Goal: Find specific page/section: Find specific page/section

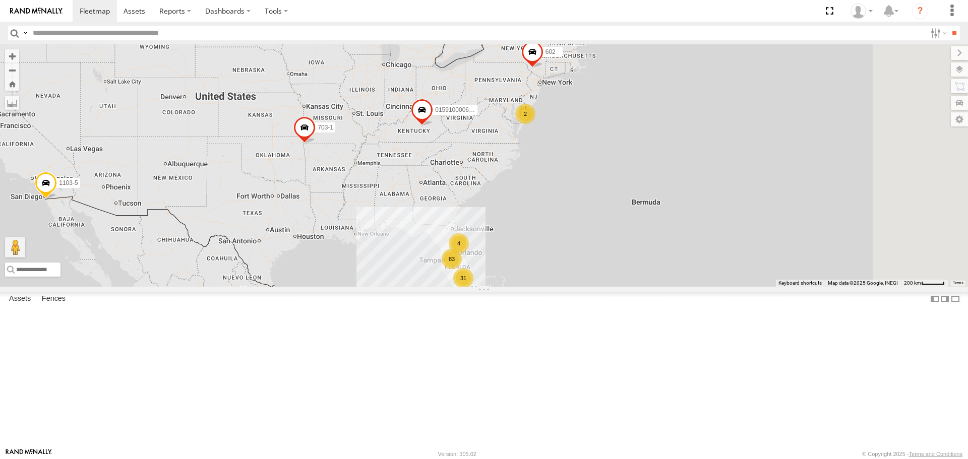
drag, startPoint x: 847, startPoint y: 309, endPoint x: 649, endPoint y: 320, distance: 198.0
click at [649, 286] on div "015910000671878 1103-5 703-1 83 31 2 4 602" at bounding box center [484, 165] width 968 height 242
click at [535, 124] on div "2" at bounding box center [525, 114] width 20 height 20
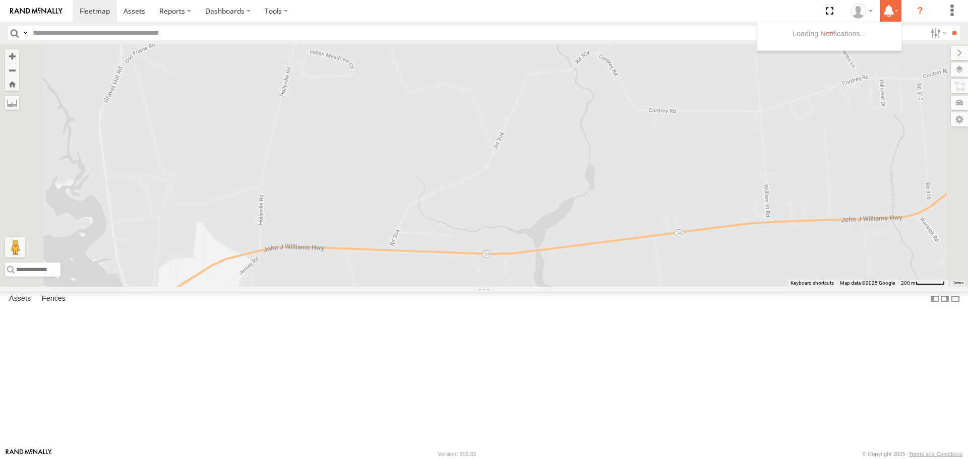
click at [897, 8] on icon at bounding box center [889, 11] width 18 height 13
click at [869, 12] on div at bounding box center [861, 11] width 29 height 15
click at [921, 11] on icon "?" at bounding box center [920, 11] width 16 height 16
click at [918, 14] on icon "?" at bounding box center [920, 11] width 16 height 16
click at [0, 0] on div at bounding box center [0, 0] width 0 height 0
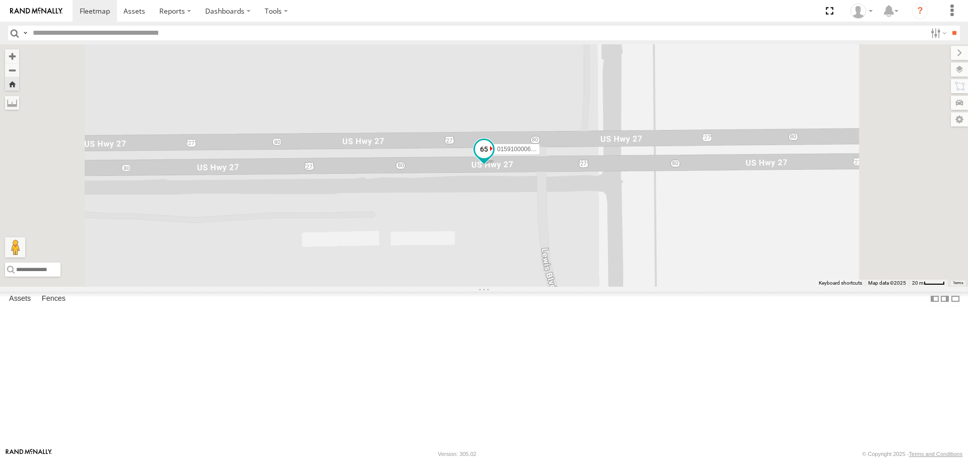
click at [548, 153] on span "015910000677107" at bounding box center [522, 149] width 50 height 7
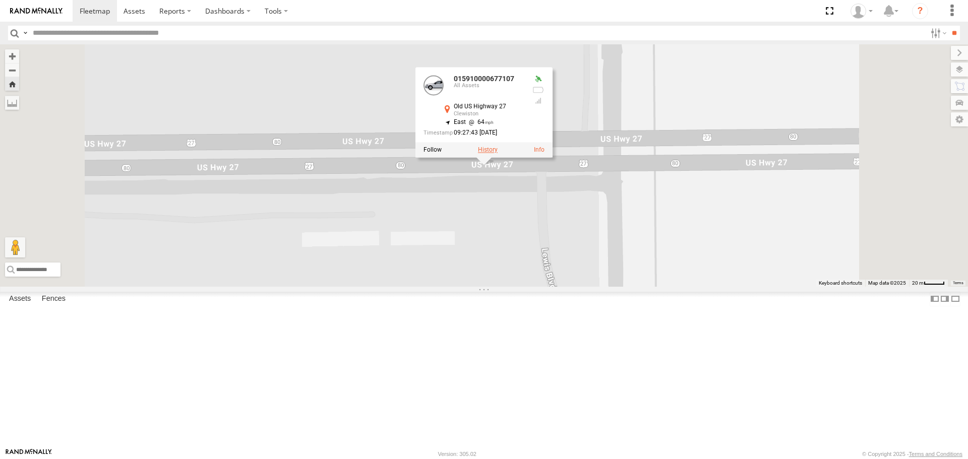
click at [498, 154] on label at bounding box center [488, 150] width 20 height 7
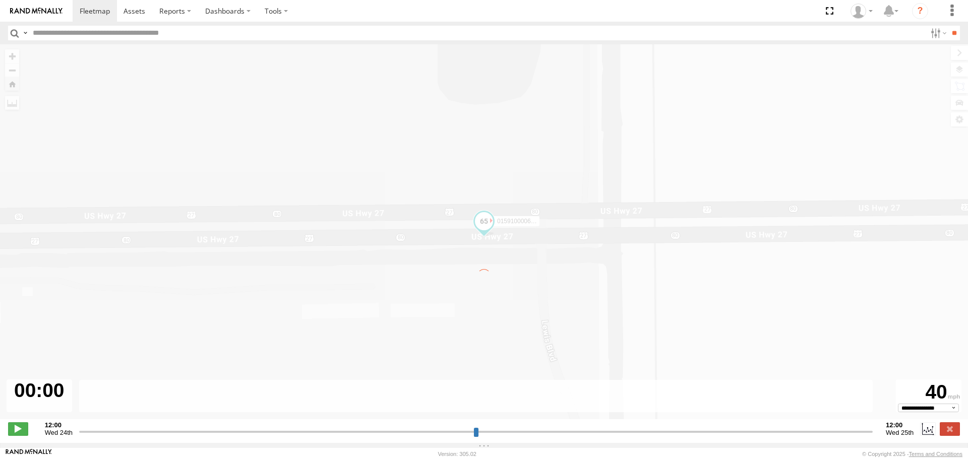
type input "**********"
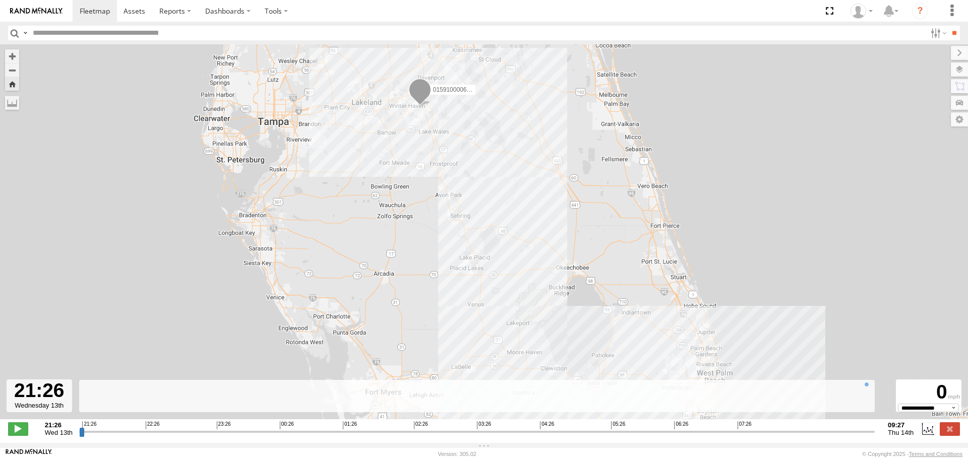
click at [19, 8] on img at bounding box center [36, 11] width 52 height 7
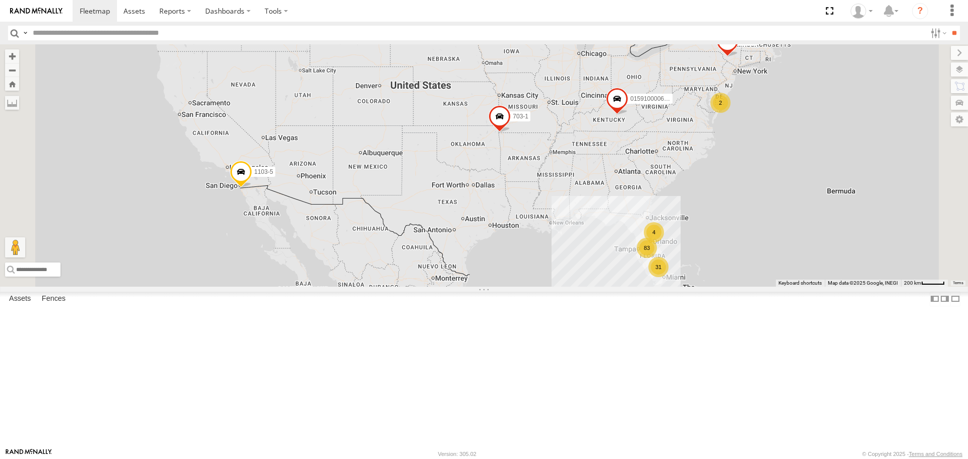
click at [252, 189] on span at bounding box center [241, 174] width 22 height 27
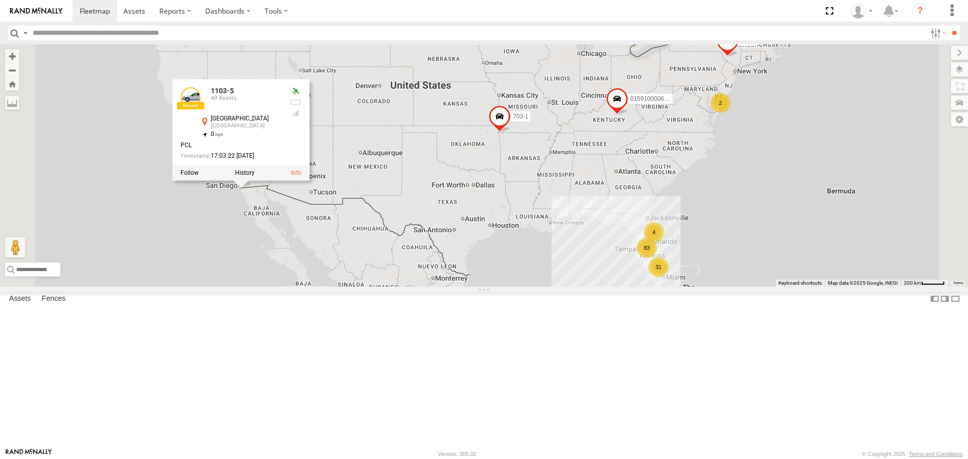
click at [731, 113] on div "2" at bounding box center [720, 103] width 20 height 20
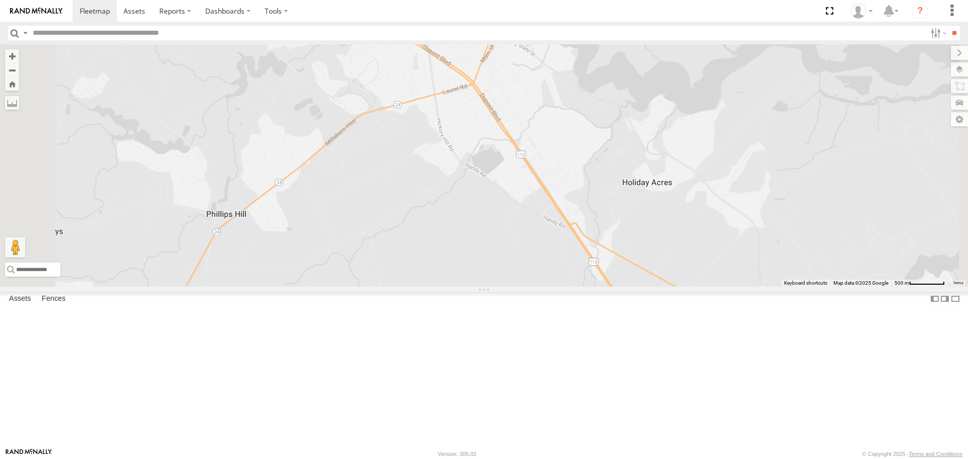
drag, startPoint x: 626, startPoint y: 341, endPoint x: 693, endPoint y: 126, distance: 225.0
click at [693, 126] on div "015910000671878 1103-5 703-1 602 1103-5 All Assets [GEOGRAPHIC_DATA] 32.54072 ,…" at bounding box center [484, 165] width 968 height 242
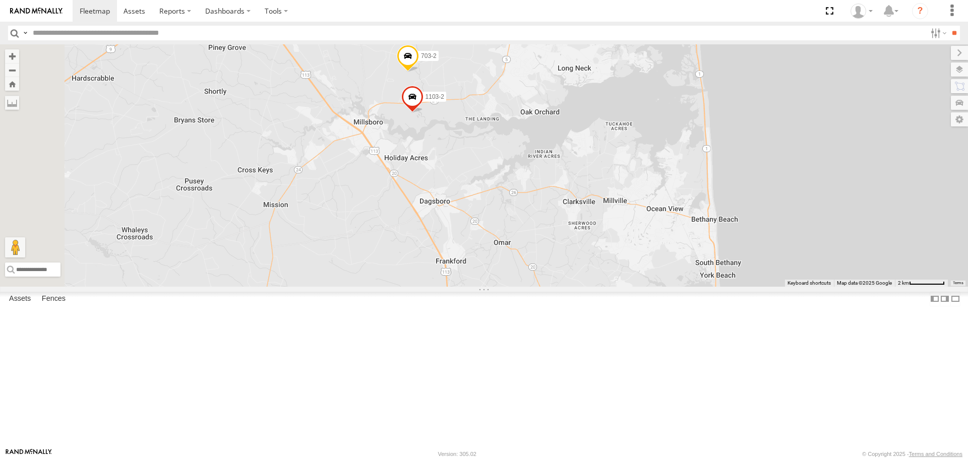
click at [134, 30] on input "text" at bounding box center [477, 33] width 897 height 15
type input "***"
click at [948, 26] on input "**" at bounding box center [954, 33] width 12 height 15
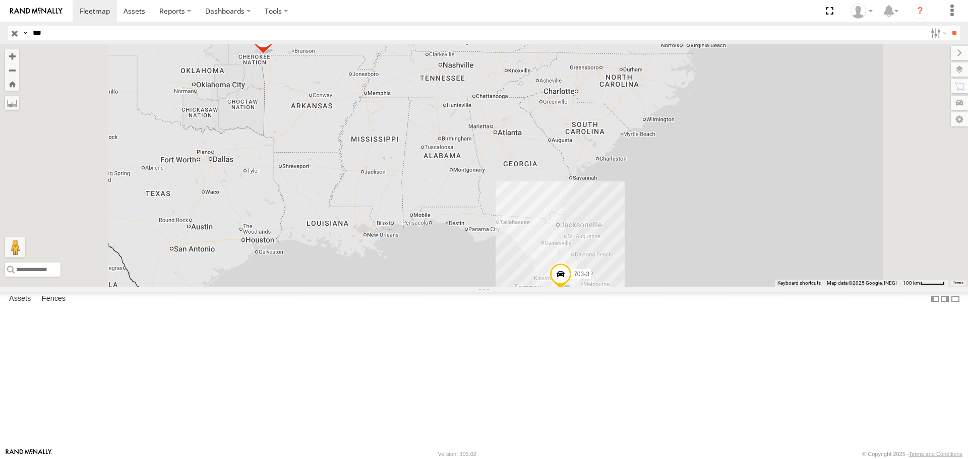
click at [0, 0] on div "703-3" at bounding box center [0, 0] width 0 height 0
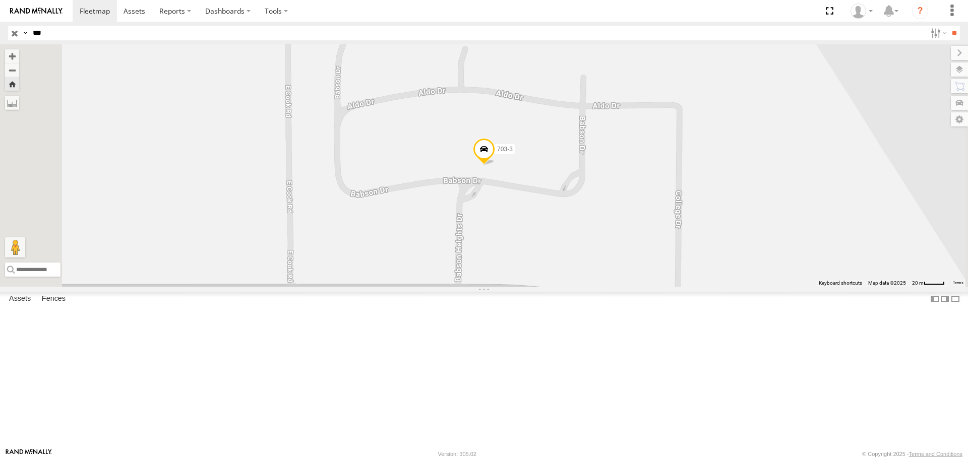
click at [0, 0] on div at bounding box center [0, 0] width 0 height 0
click at [495, 166] on span at bounding box center [484, 152] width 22 height 27
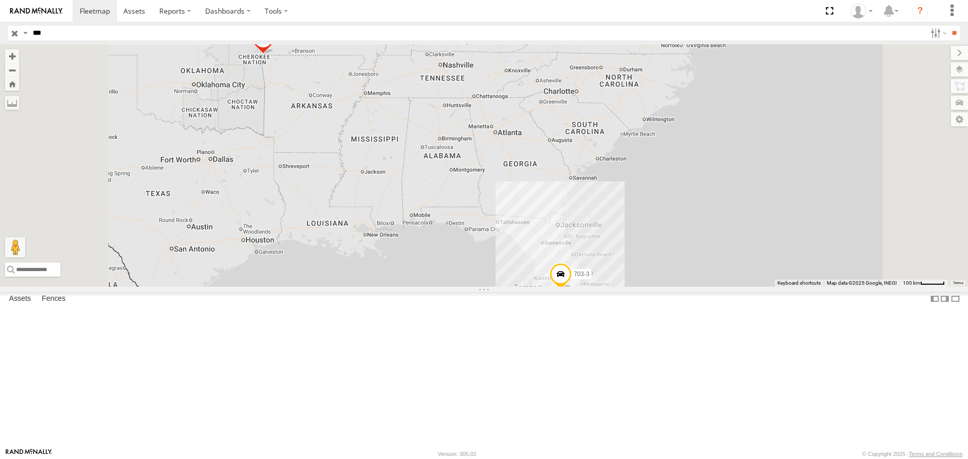
click at [0, 0] on div "703-2 All Assets 38.61787 -75.26423 Video 703-3 All Assets [GEOGRAPHIC_DATA][PE…" at bounding box center [0, 0] width 0 height 0
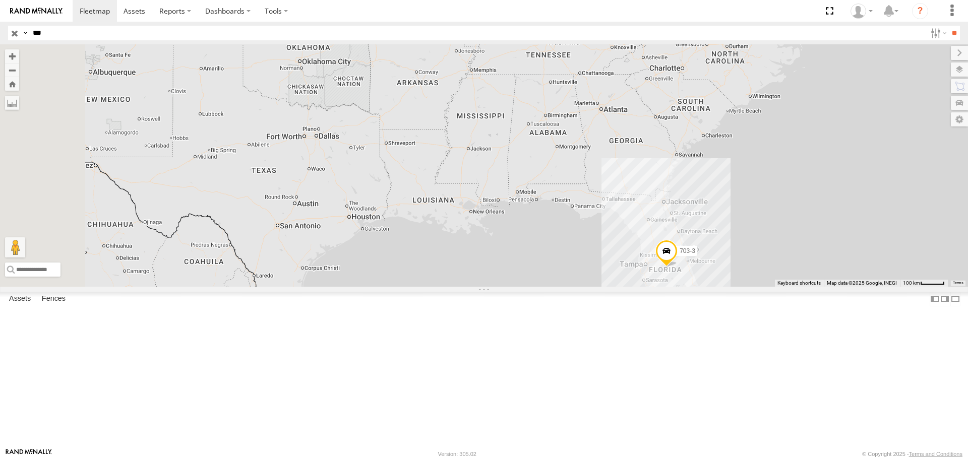
drag, startPoint x: 773, startPoint y: 344, endPoint x: 884, endPoint y: 318, distance: 114.4
click at [884, 286] on div "703-2 703-3 703-1 TRL FL 171" at bounding box center [484, 165] width 968 height 242
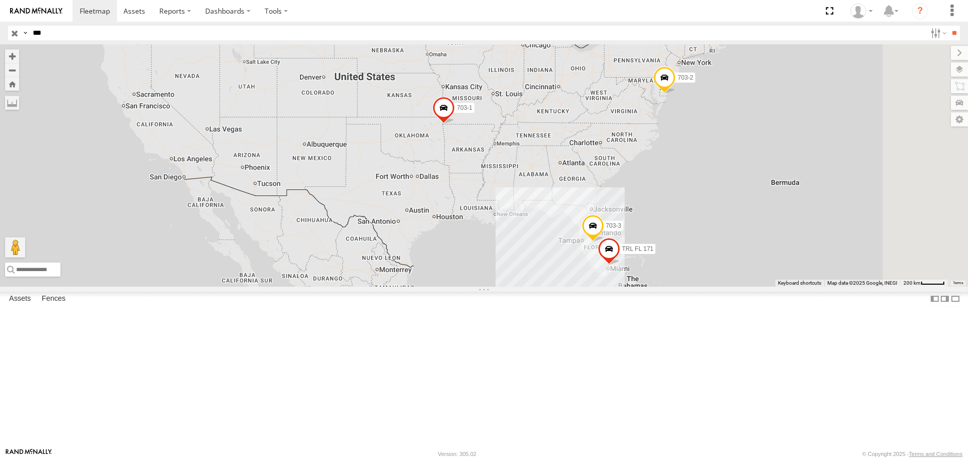
drag, startPoint x: 617, startPoint y: 376, endPoint x: 624, endPoint y: 333, distance: 43.9
click at [624, 286] on div "703-2 703-3 703-1 TRL FL 171" at bounding box center [484, 165] width 968 height 242
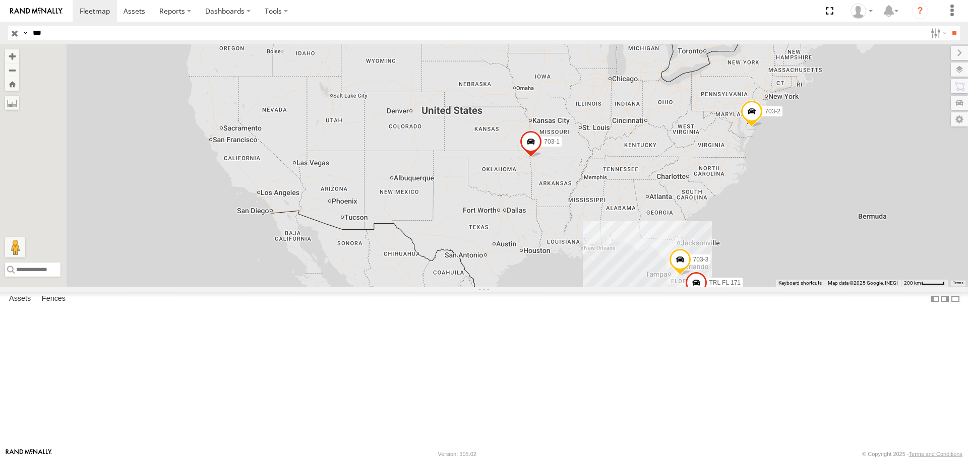
drag, startPoint x: 305, startPoint y: 306, endPoint x: 395, endPoint y: 341, distance: 96.7
click at [395, 286] on div "703-2 703-3 703-1 TRL FL 171" at bounding box center [484, 165] width 968 height 242
click at [16, 31] on input "button" at bounding box center [14, 33] width 13 height 15
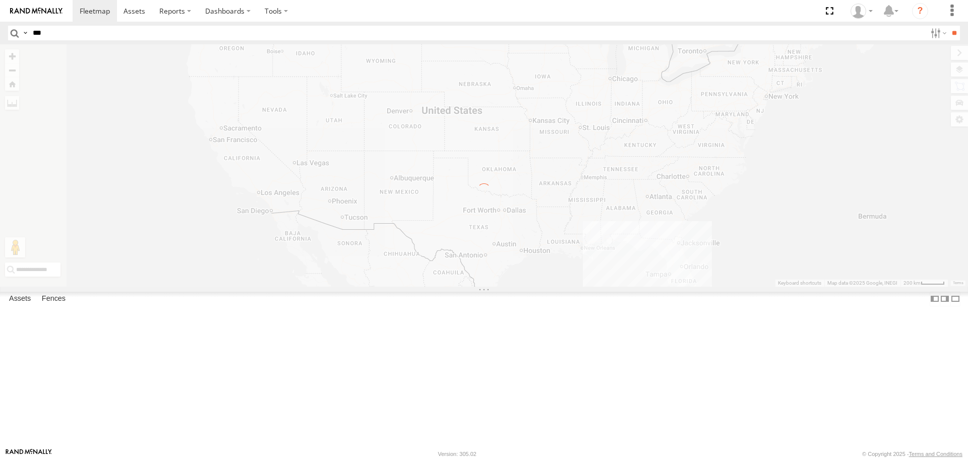
click at [43, 34] on input "***" at bounding box center [477, 33] width 897 height 15
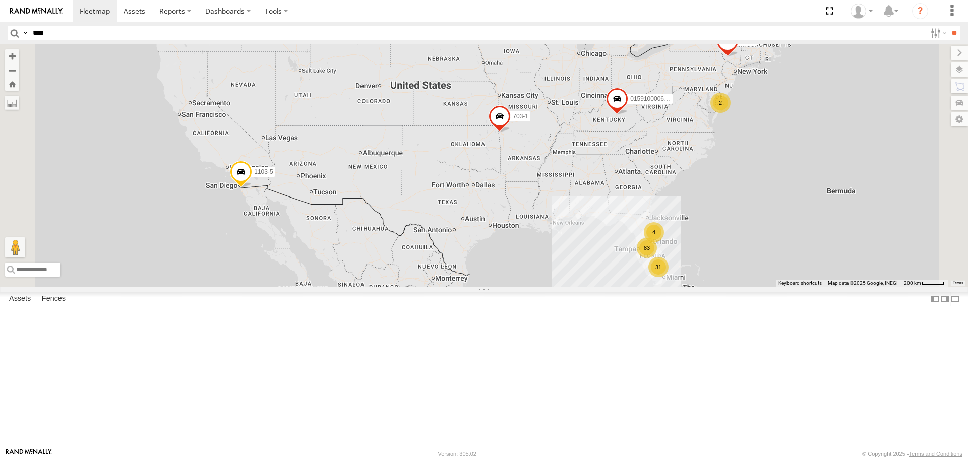
type input "****"
click at [948, 26] on input "**" at bounding box center [954, 33] width 12 height 15
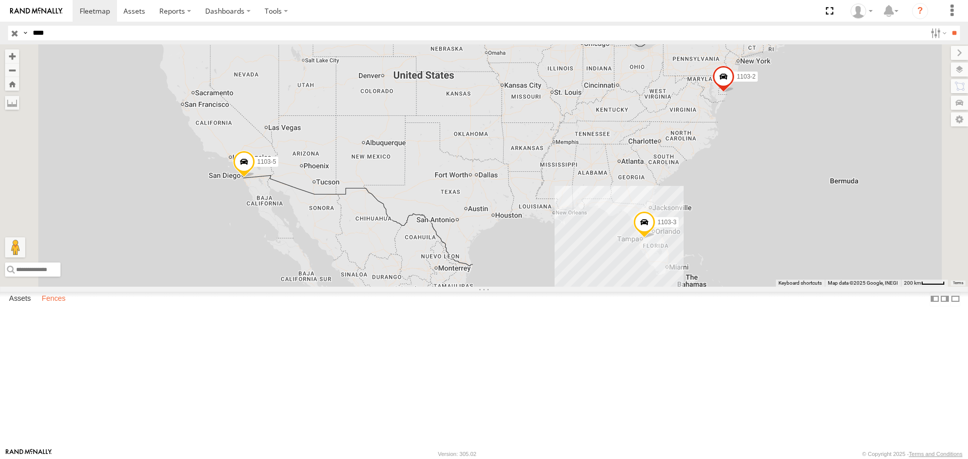
click at [52, 307] on label "Fences" at bounding box center [54, 299] width 34 height 14
click at [26, 307] on label "Assets" at bounding box center [20, 299] width 32 height 14
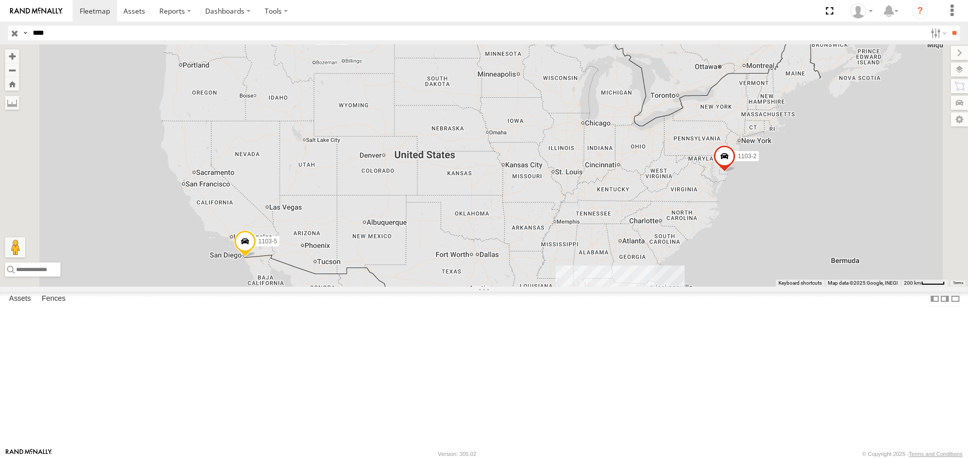
drag, startPoint x: 329, startPoint y: 126, endPoint x: 331, endPoint y: 208, distance: 81.7
click at [331, 208] on div "1103-2 1103-5 1103-3" at bounding box center [484, 165] width 968 height 242
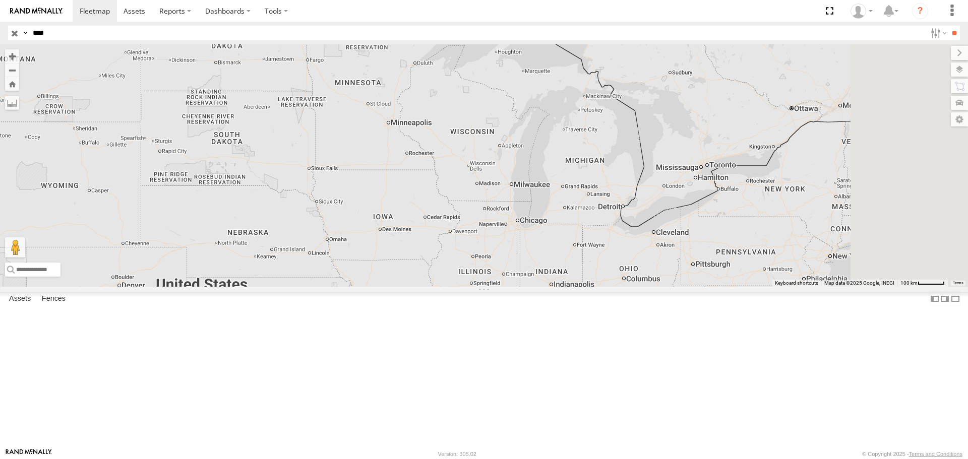
drag, startPoint x: 623, startPoint y: 142, endPoint x: 463, endPoint y: 214, distance: 175.3
click at [463, 214] on div "1103-2 1103-5 1103-3" at bounding box center [484, 165] width 968 height 242
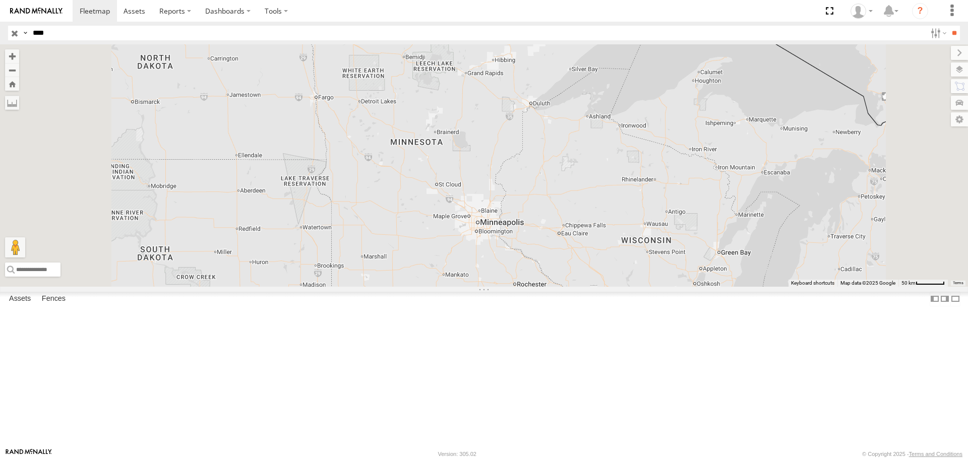
drag, startPoint x: 419, startPoint y: 93, endPoint x: 460, endPoint y: 195, distance: 110.2
click at [460, 195] on div "1103-2 1103-5 1103-3" at bounding box center [484, 165] width 968 height 242
